Goal: Task Accomplishment & Management: Manage account settings

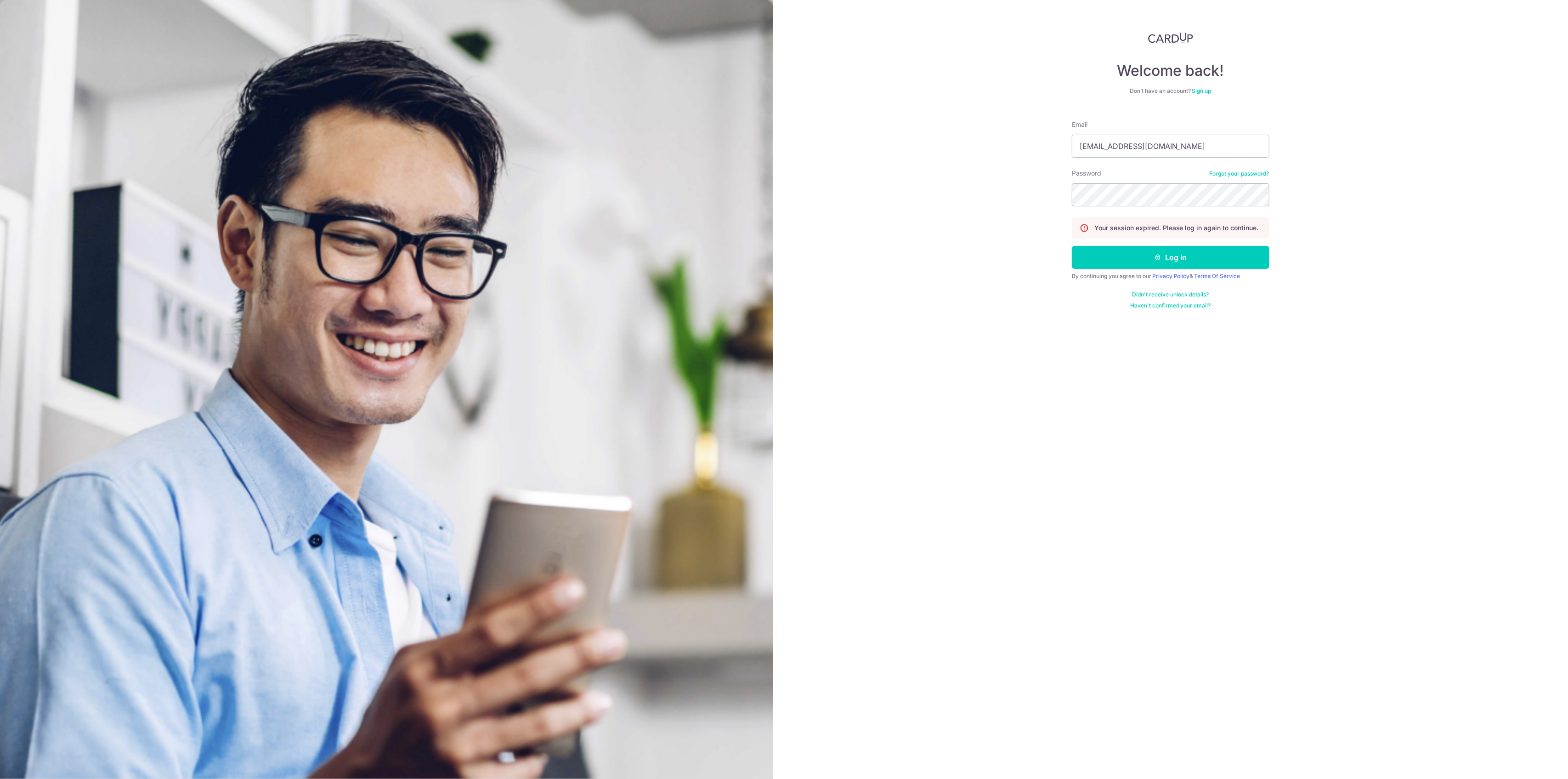
click at [1135, 261] on button "Log in" at bounding box center [1170, 257] width 197 height 23
